Goal: Navigation & Orientation: Understand site structure

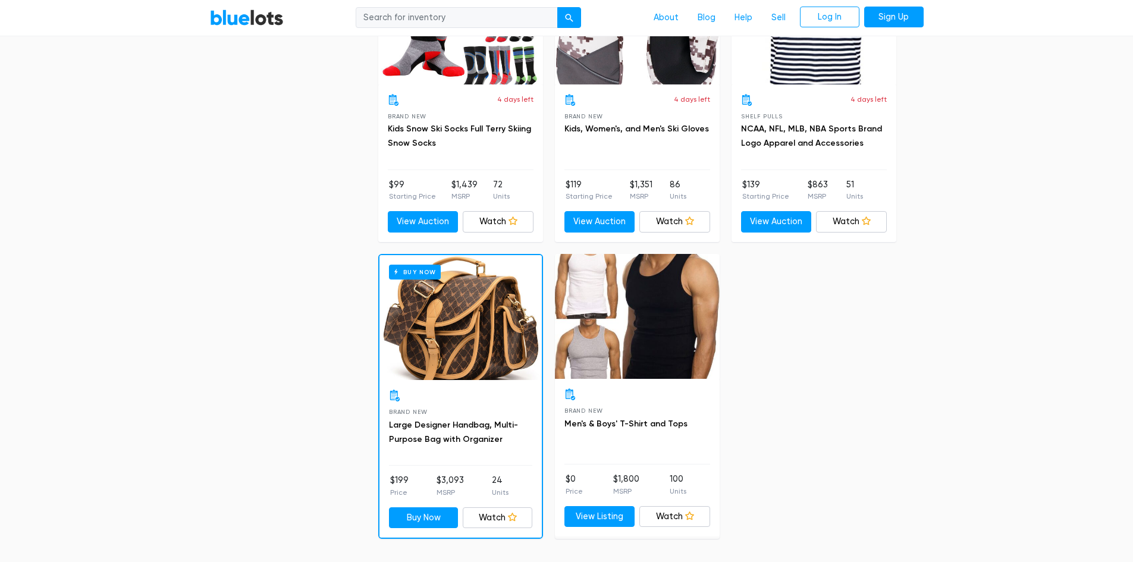
scroll to position [4221, 0]
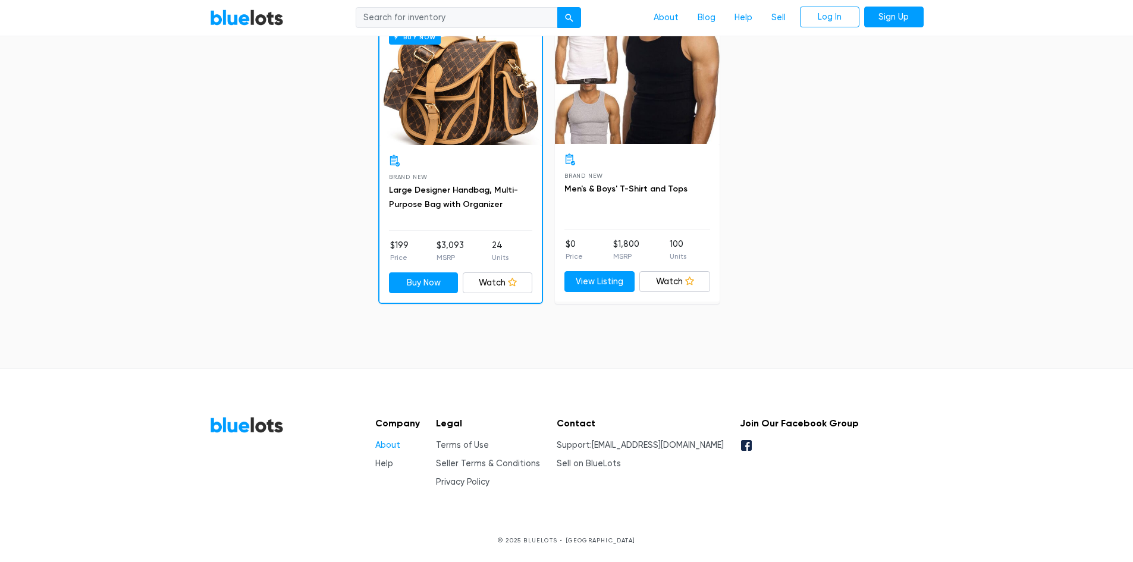
click at [391, 445] on link "About" at bounding box center [387, 445] width 25 height 10
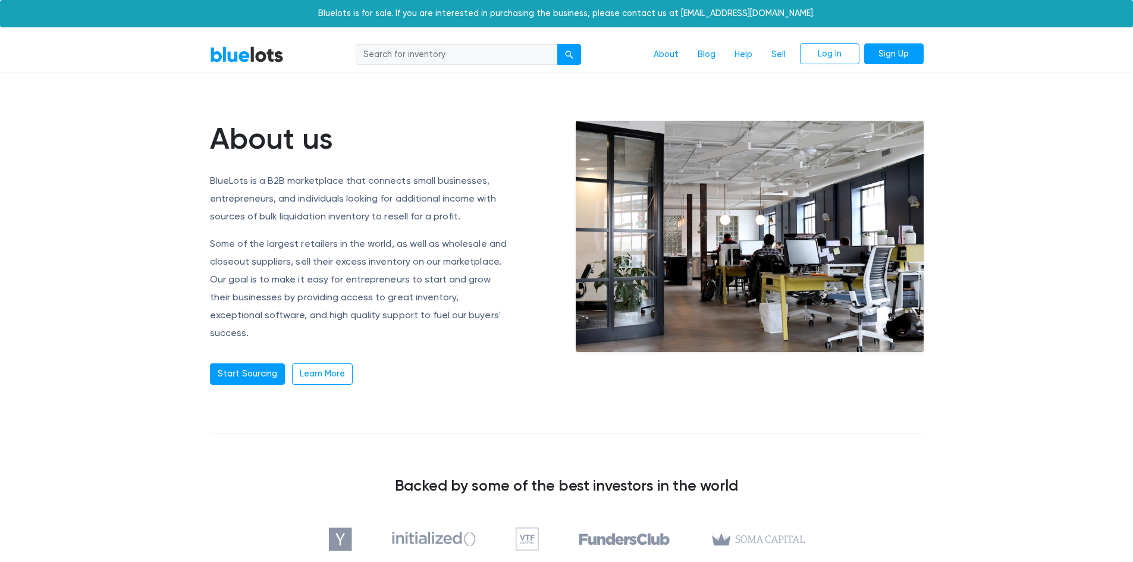
click at [242, 56] on link "BlueLots" at bounding box center [247, 54] width 74 height 17
